Goal: Navigation & Orientation: Go to known website

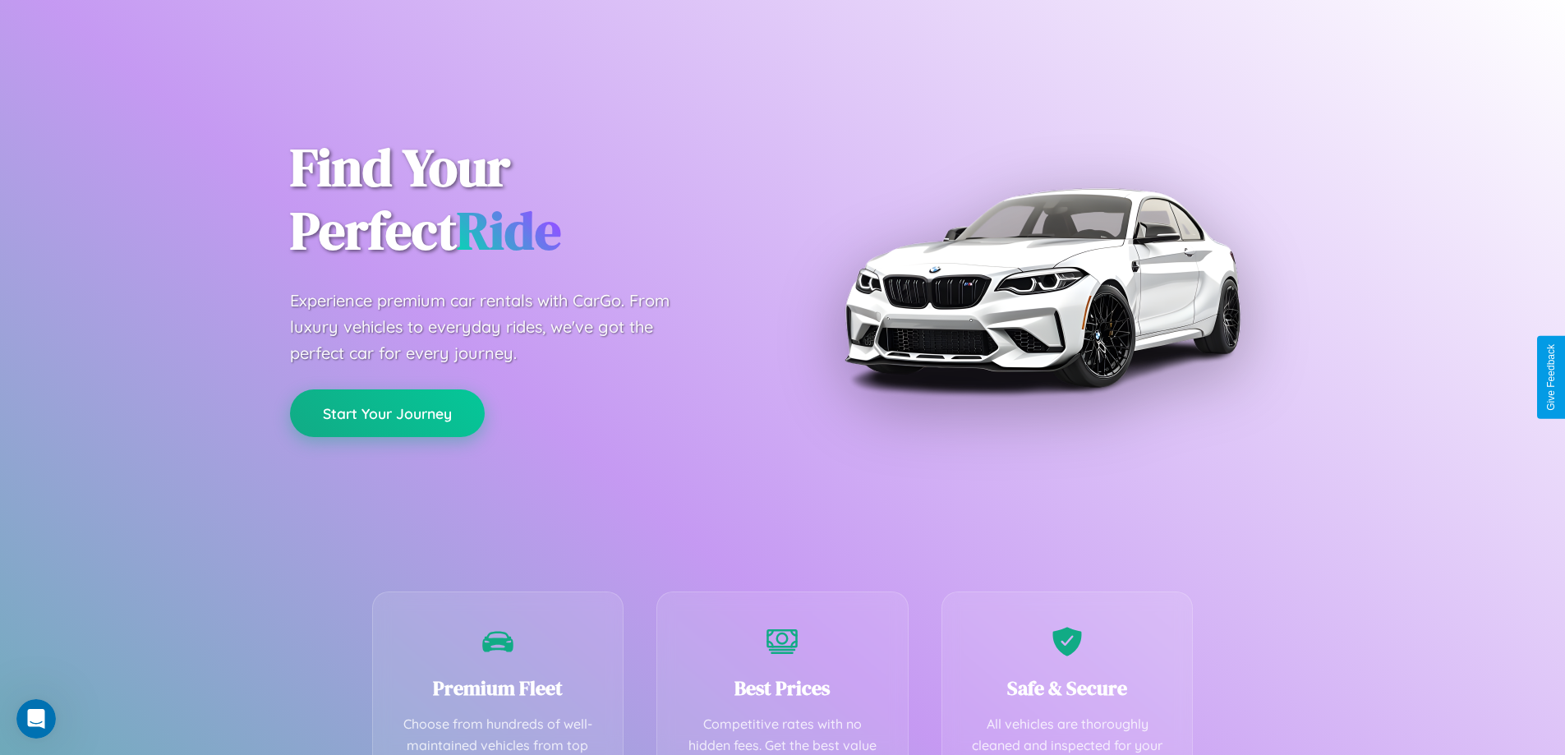
click at [387, 413] on button "Start Your Journey" at bounding box center [387, 413] width 195 height 48
click at [387, 412] on button "Start Your Journey" at bounding box center [387, 413] width 195 height 48
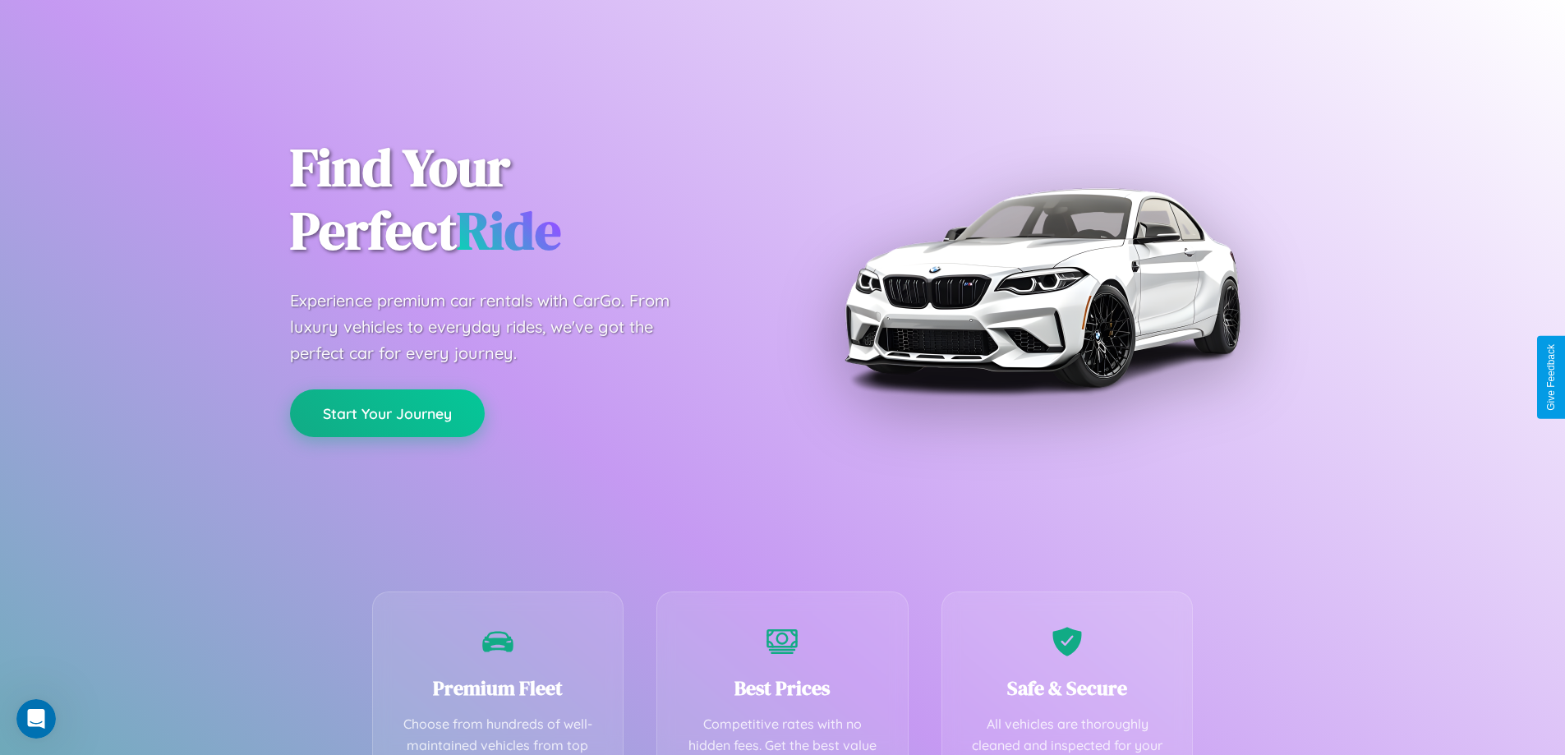
click at [387, 412] on button "Start Your Journey" at bounding box center [387, 413] width 195 height 48
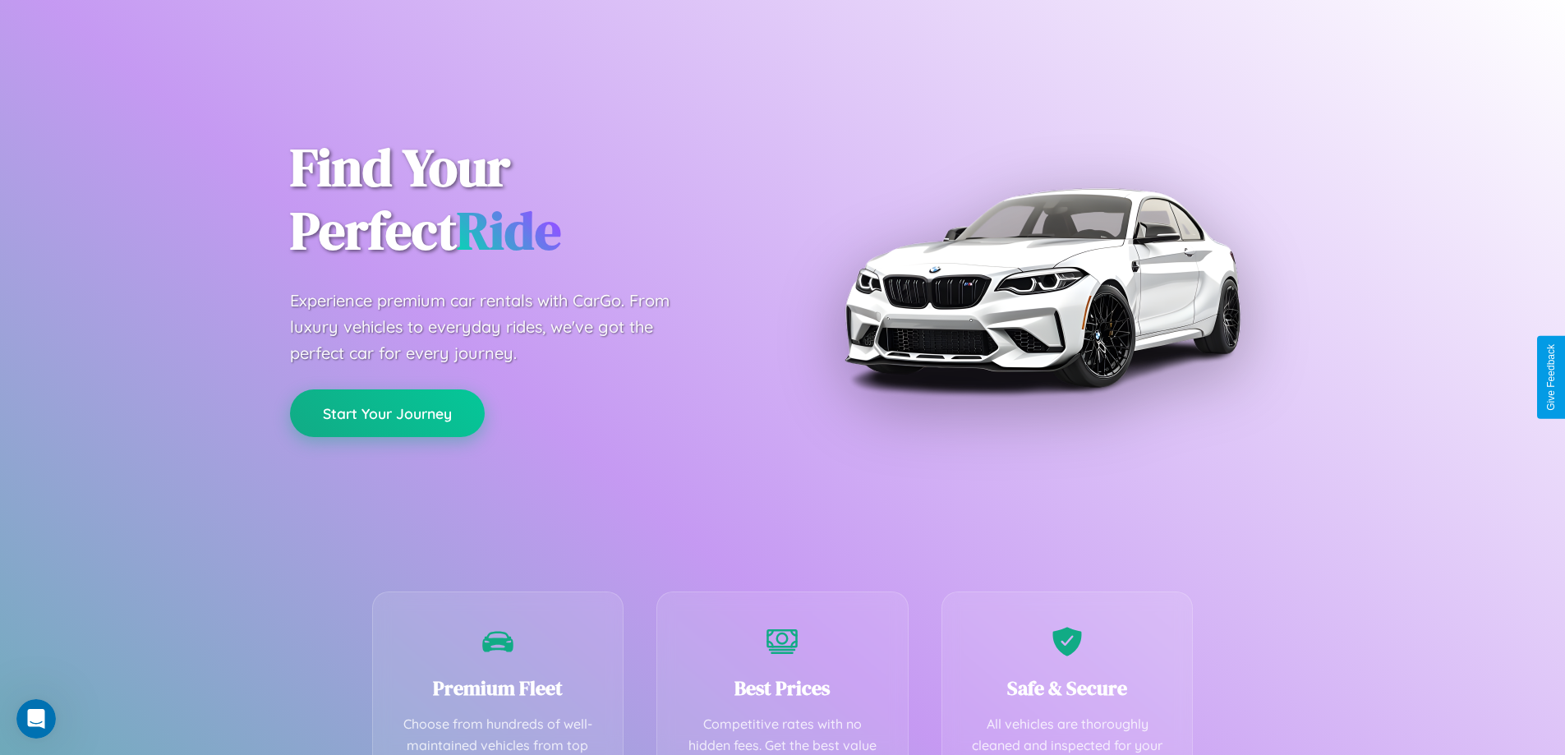
click at [387, 412] on button "Start Your Journey" at bounding box center [387, 413] width 195 height 48
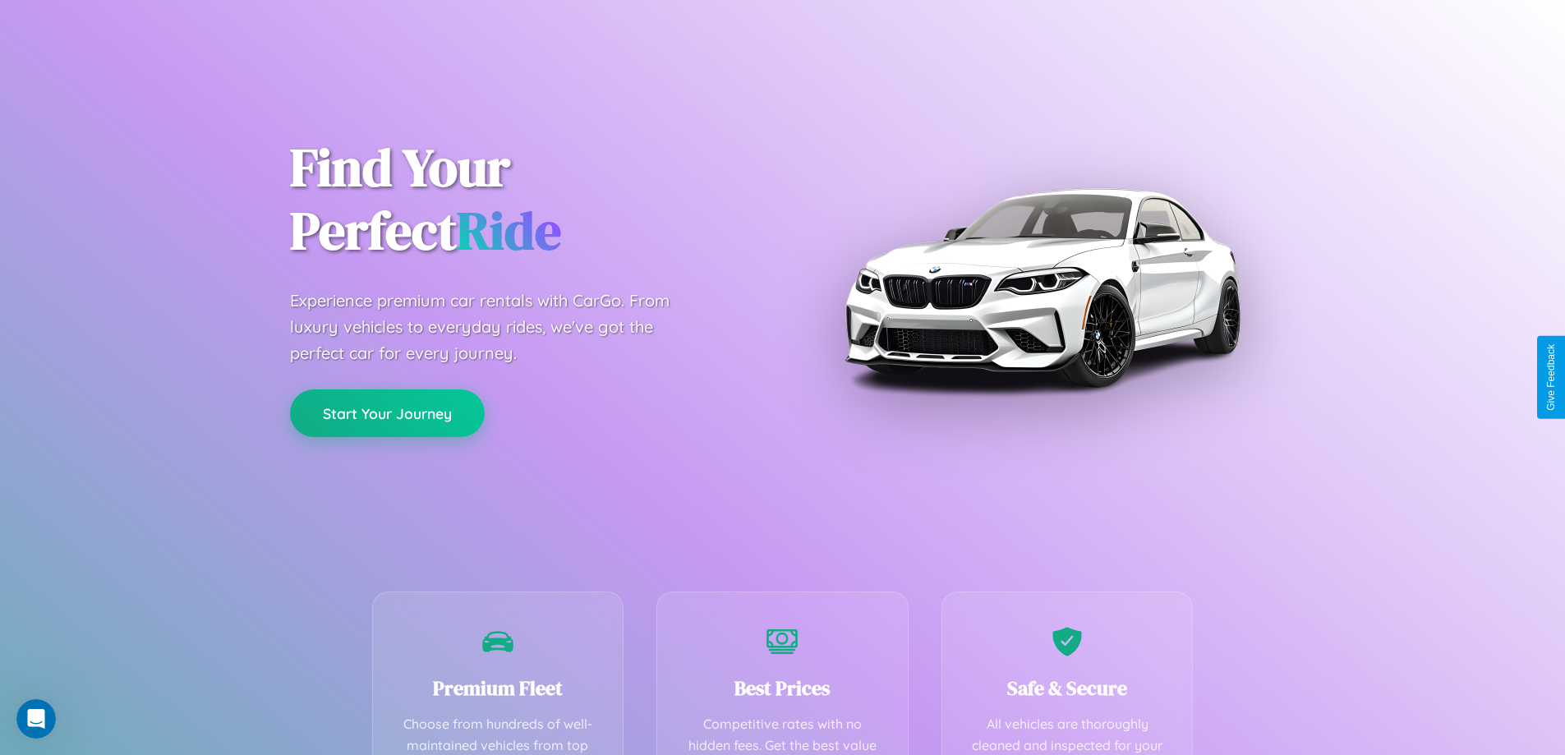
click at [387, 412] on button "Start Your Journey" at bounding box center [387, 413] width 195 height 48
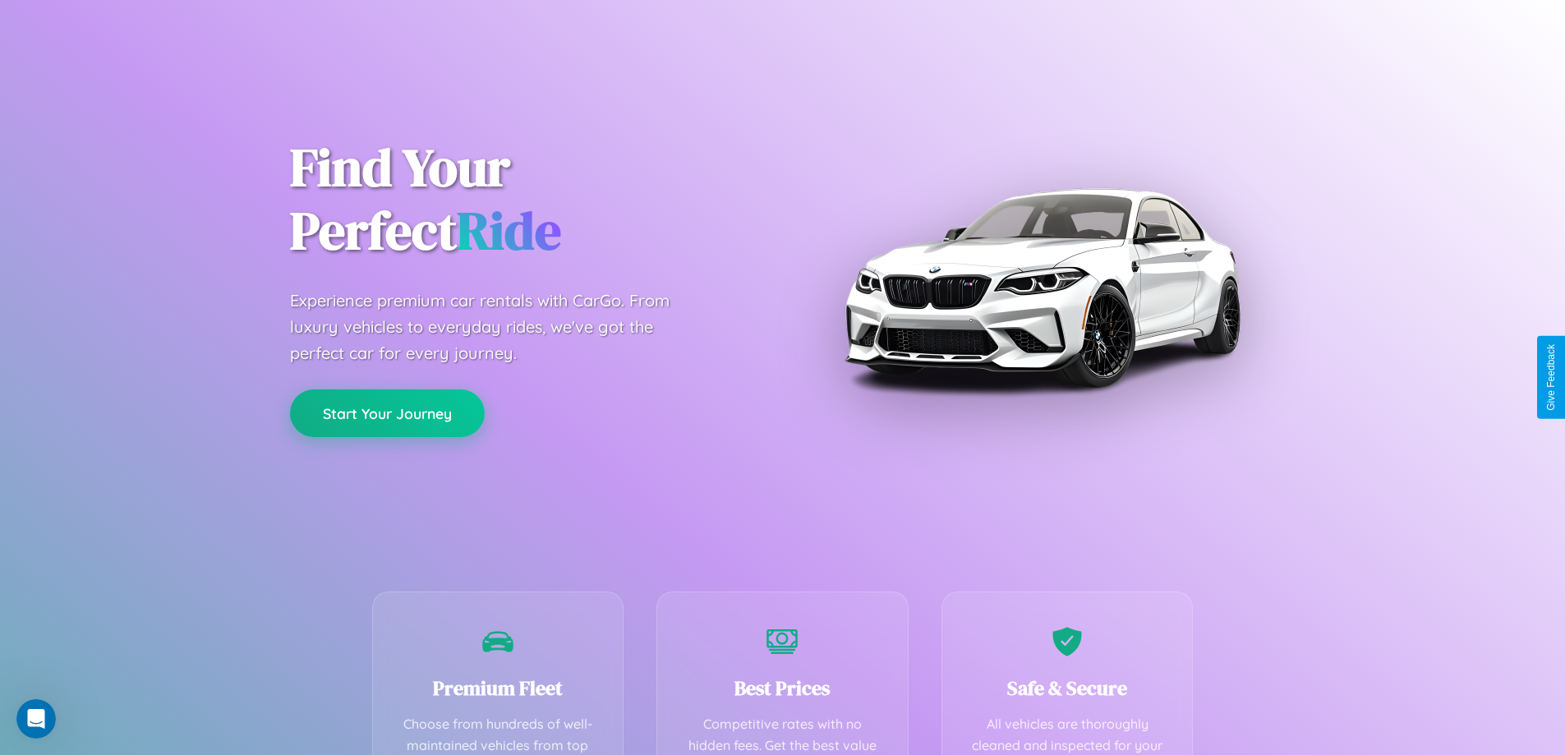
click at [387, 412] on button "Start Your Journey" at bounding box center [387, 413] width 195 height 48
